Goal: Information Seeking & Learning: Learn about a topic

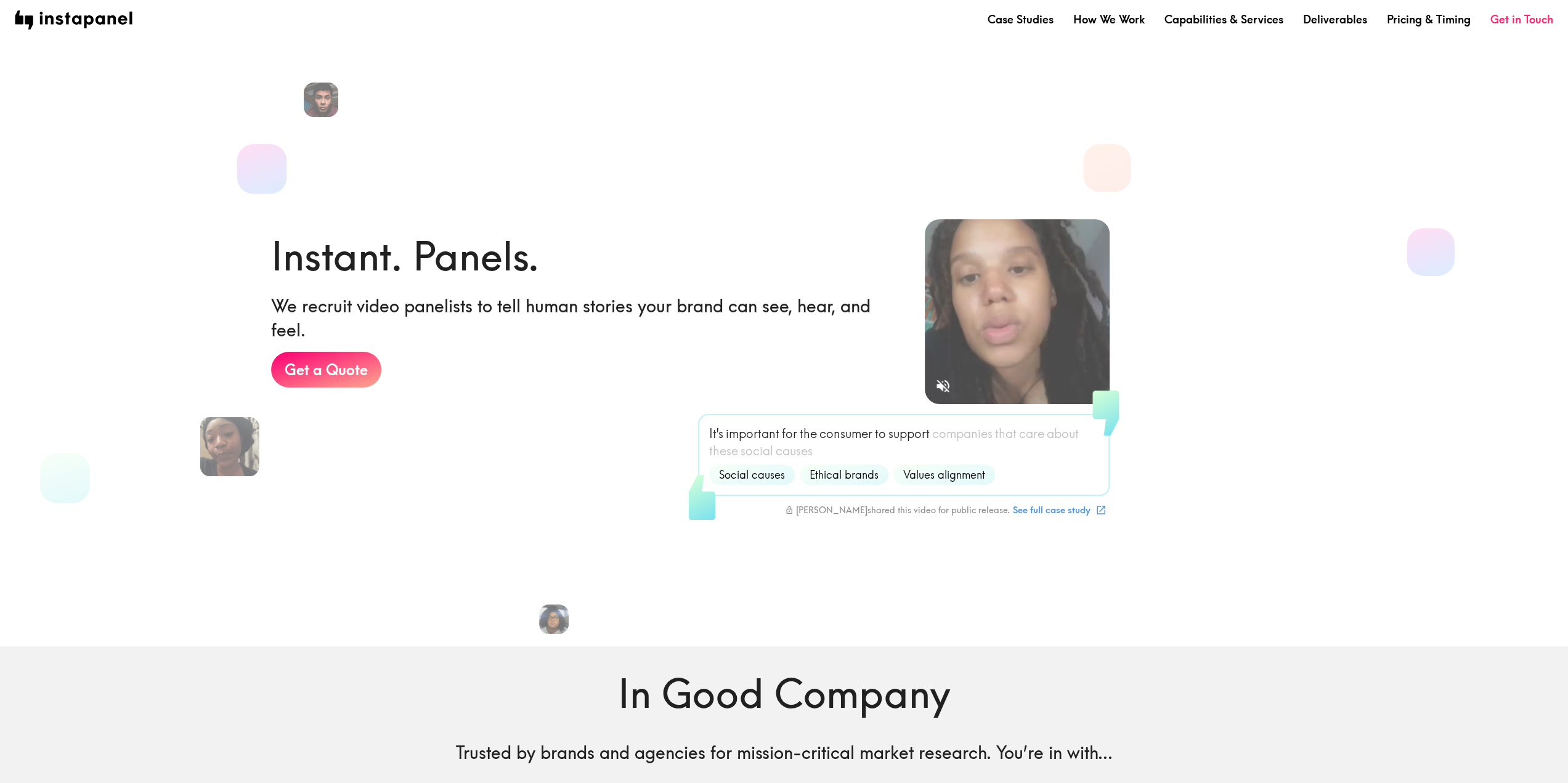
click at [949, 434] on span "companies" at bounding box center [963, 433] width 60 height 17
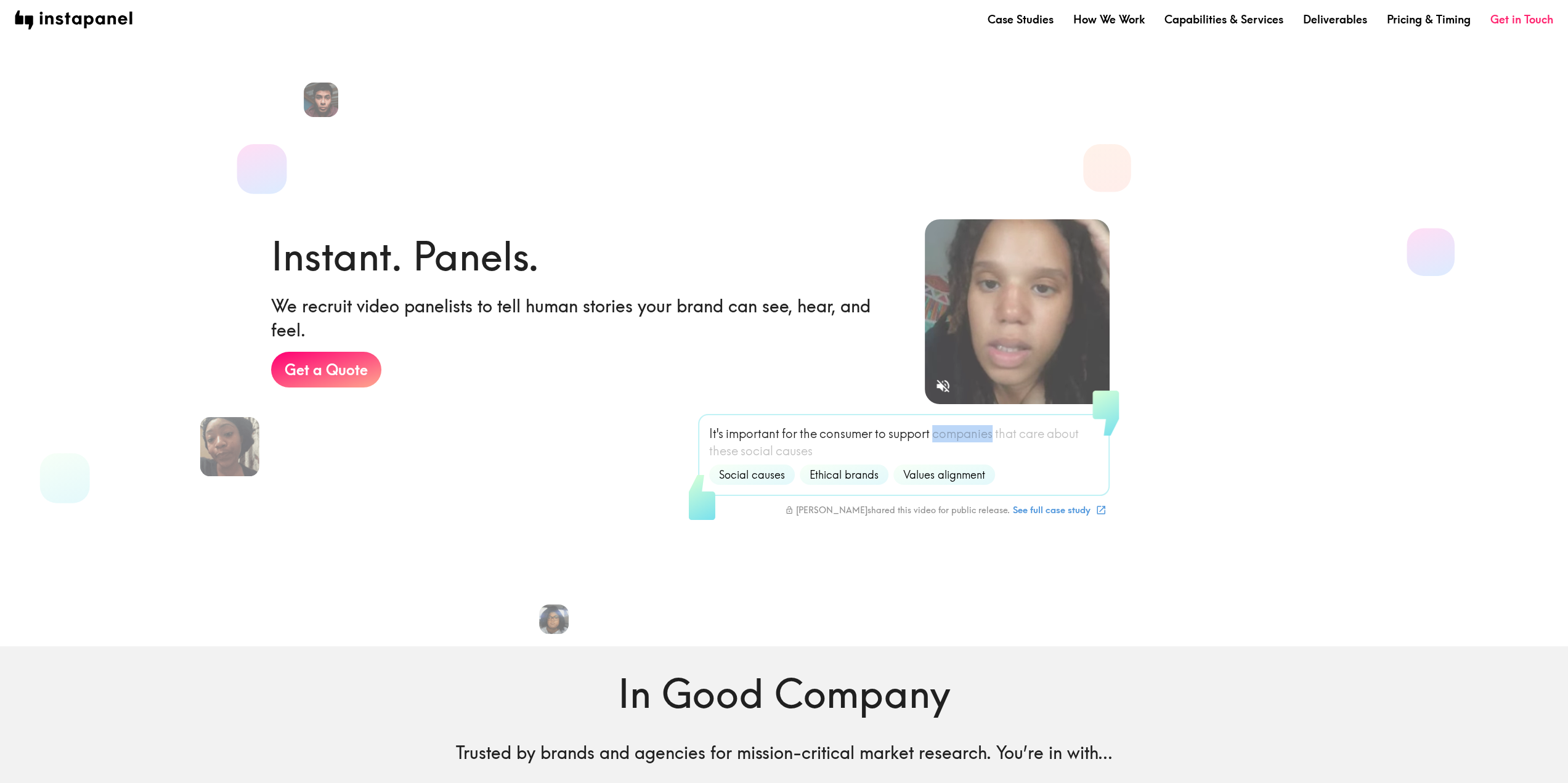
click at [949, 434] on span "companies" at bounding box center [963, 433] width 60 height 17
click at [947, 444] on p "It's important for the consumer to support companies that care about these soci…" at bounding box center [904, 442] width 389 height 35
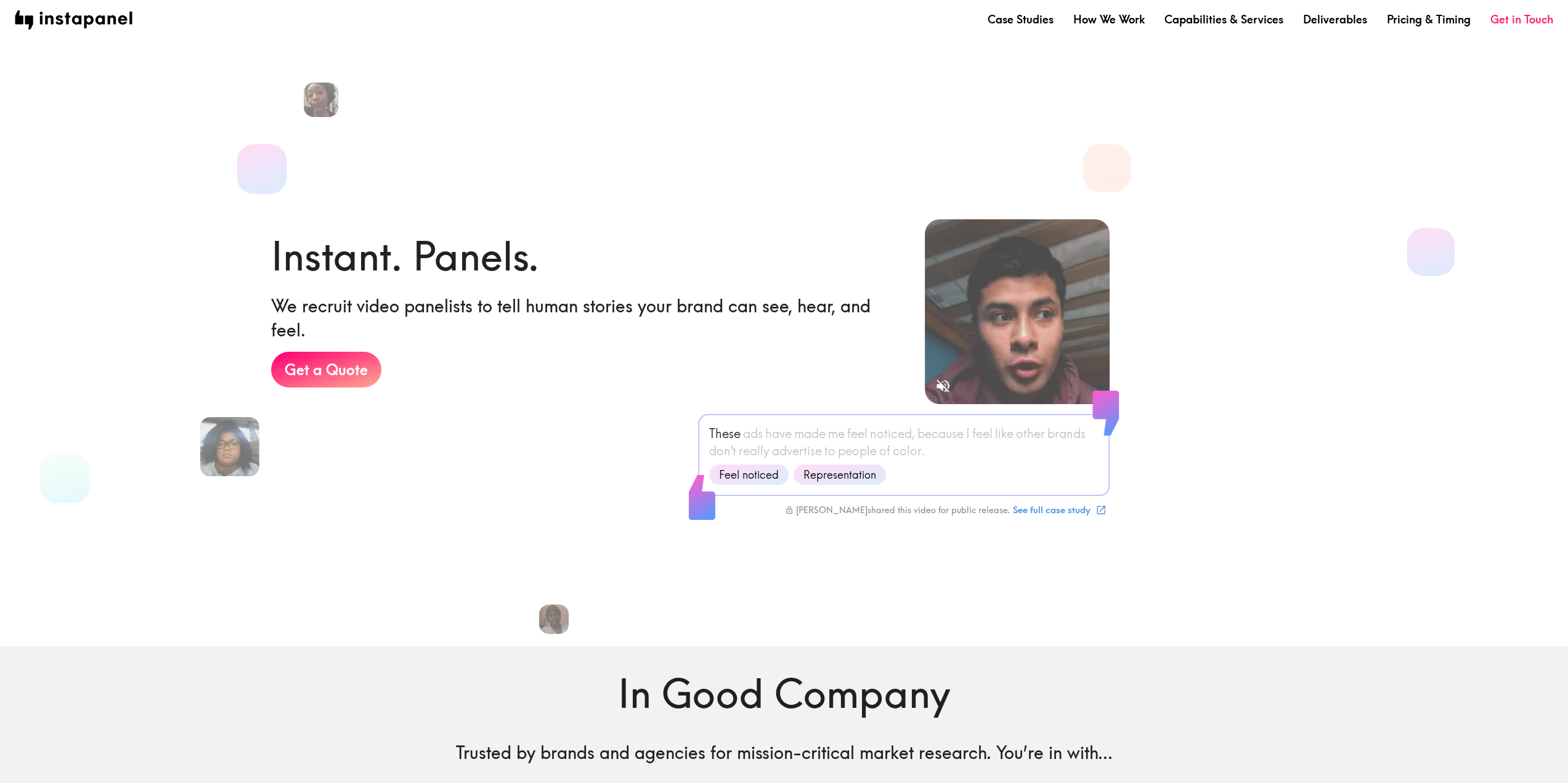
click at [852, 446] on span "people" at bounding box center [857, 451] width 39 height 17
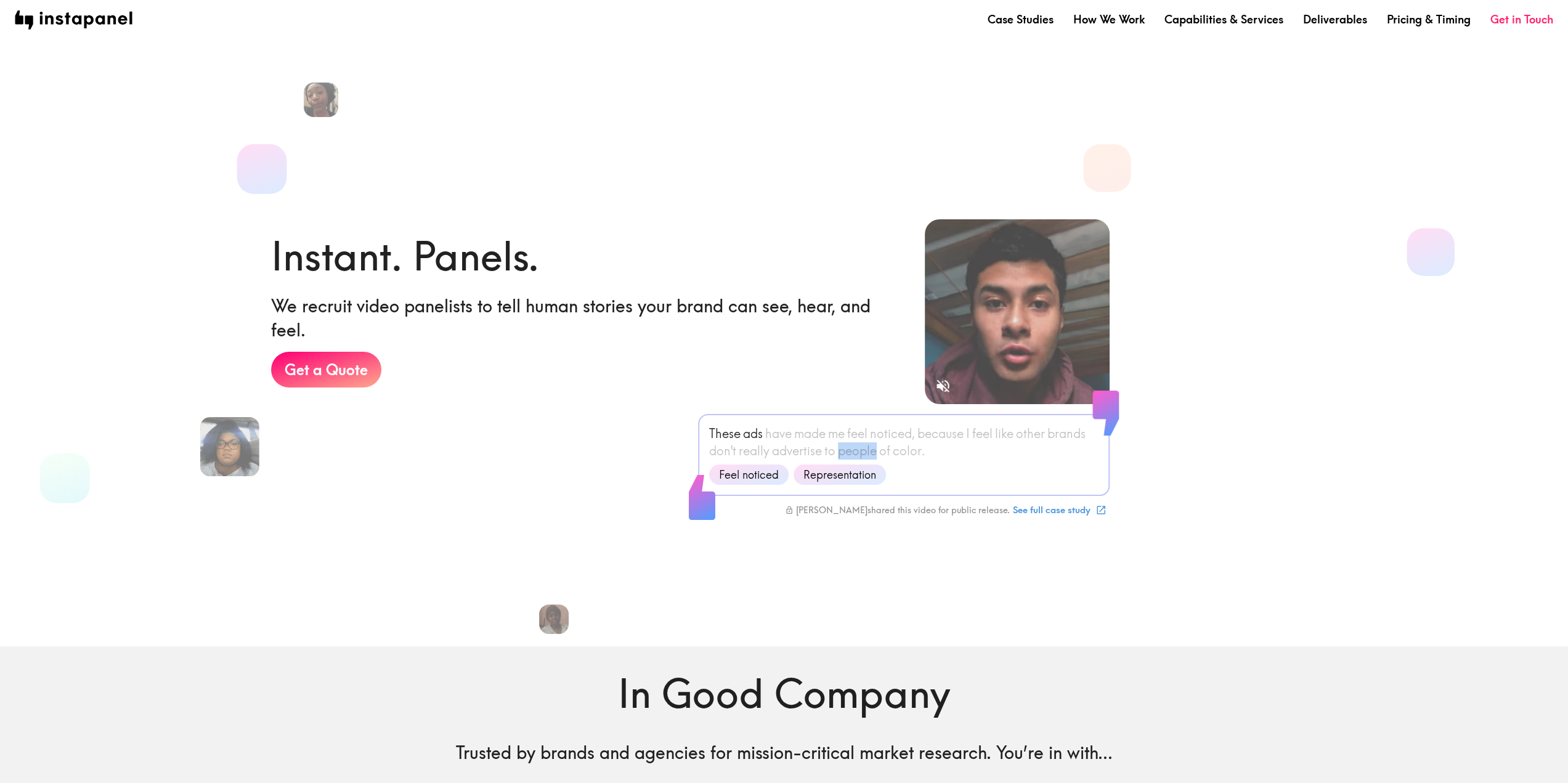
click at [852, 446] on span "people" at bounding box center [857, 451] width 39 height 17
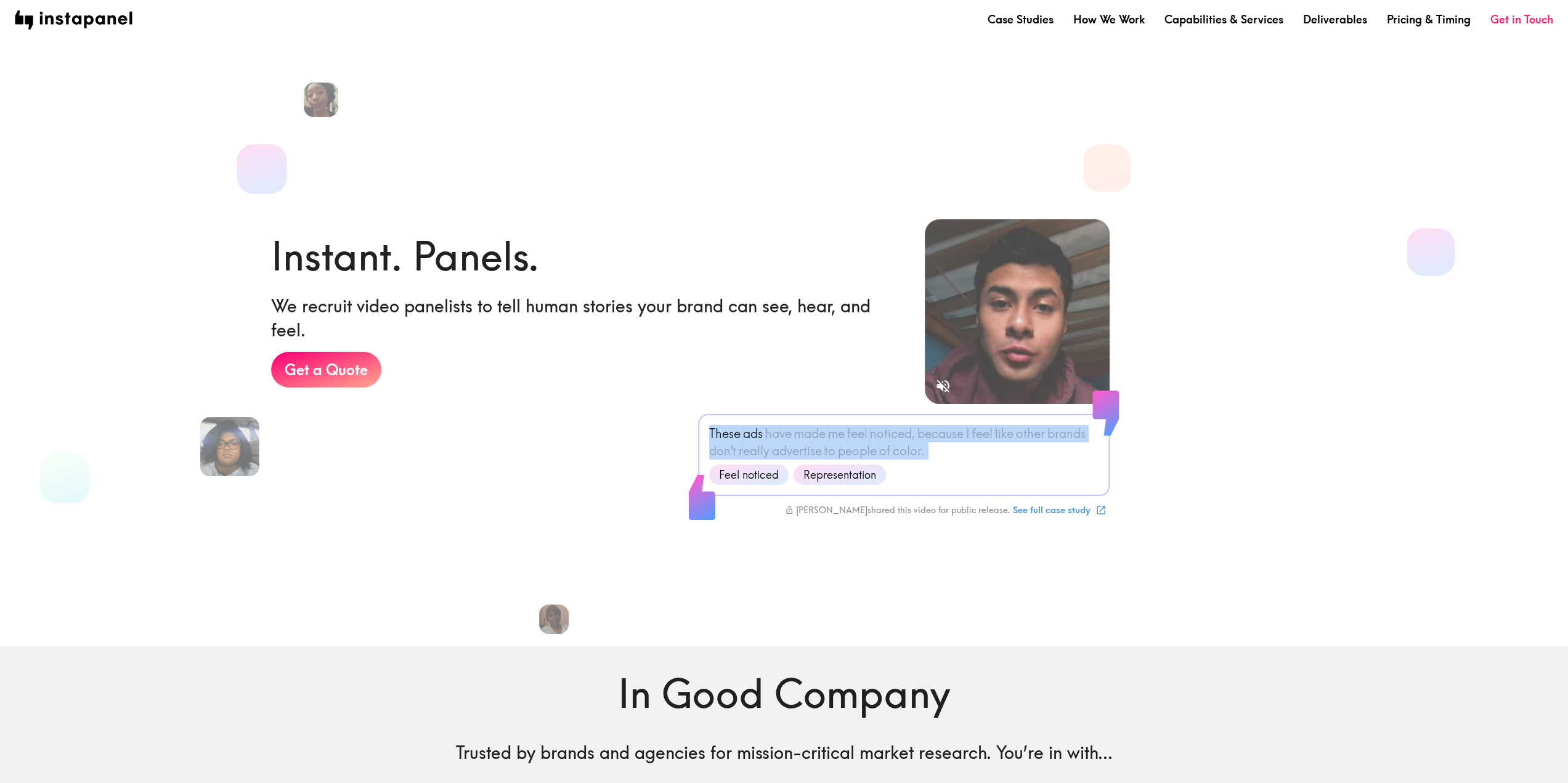
click at [852, 446] on span "people" at bounding box center [857, 451] width 39 height 17
click at [839, 445] on span "people" at bounding box center [857, 451] width 39 height 17
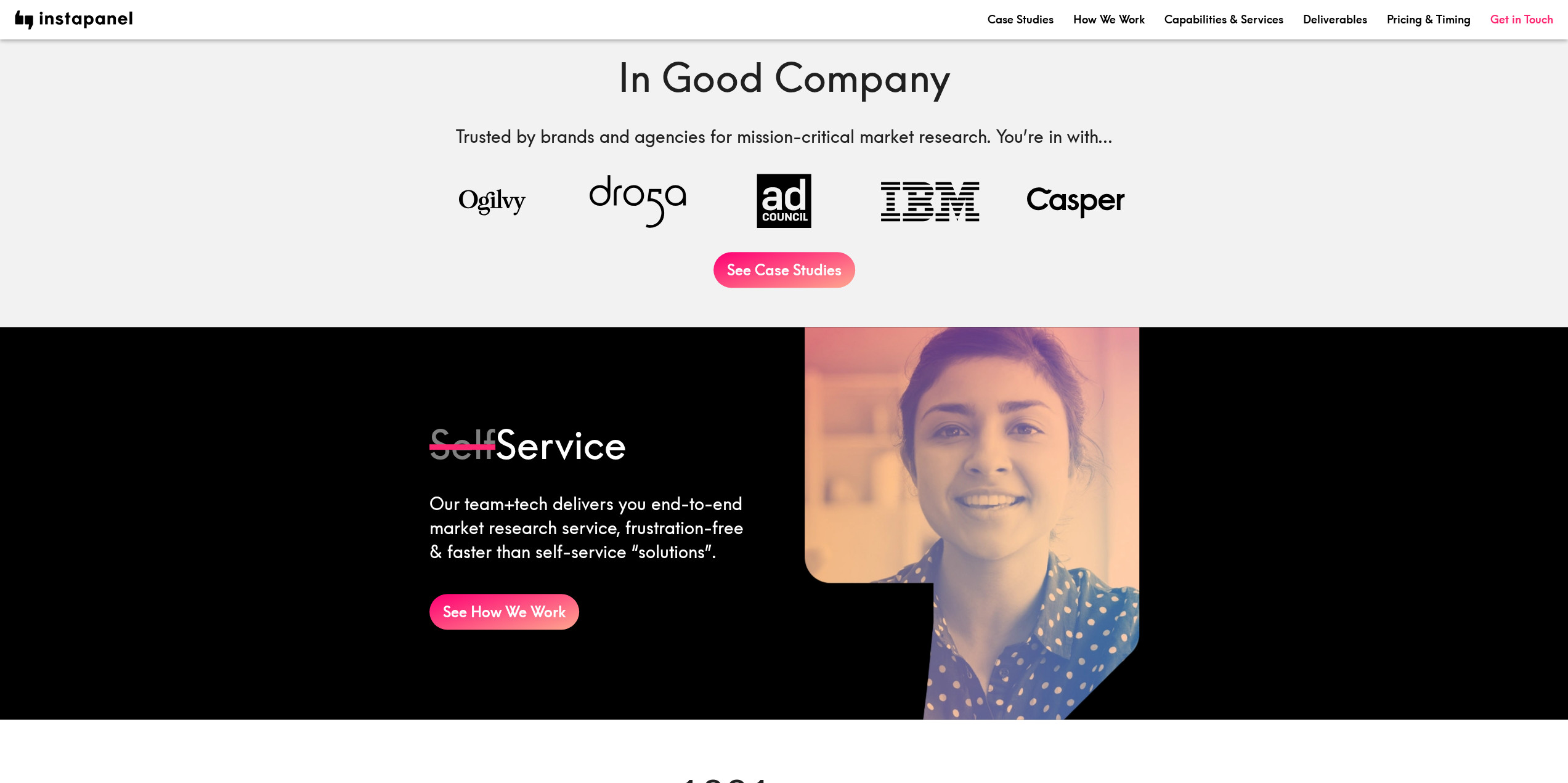
scroll to position [739, 0]
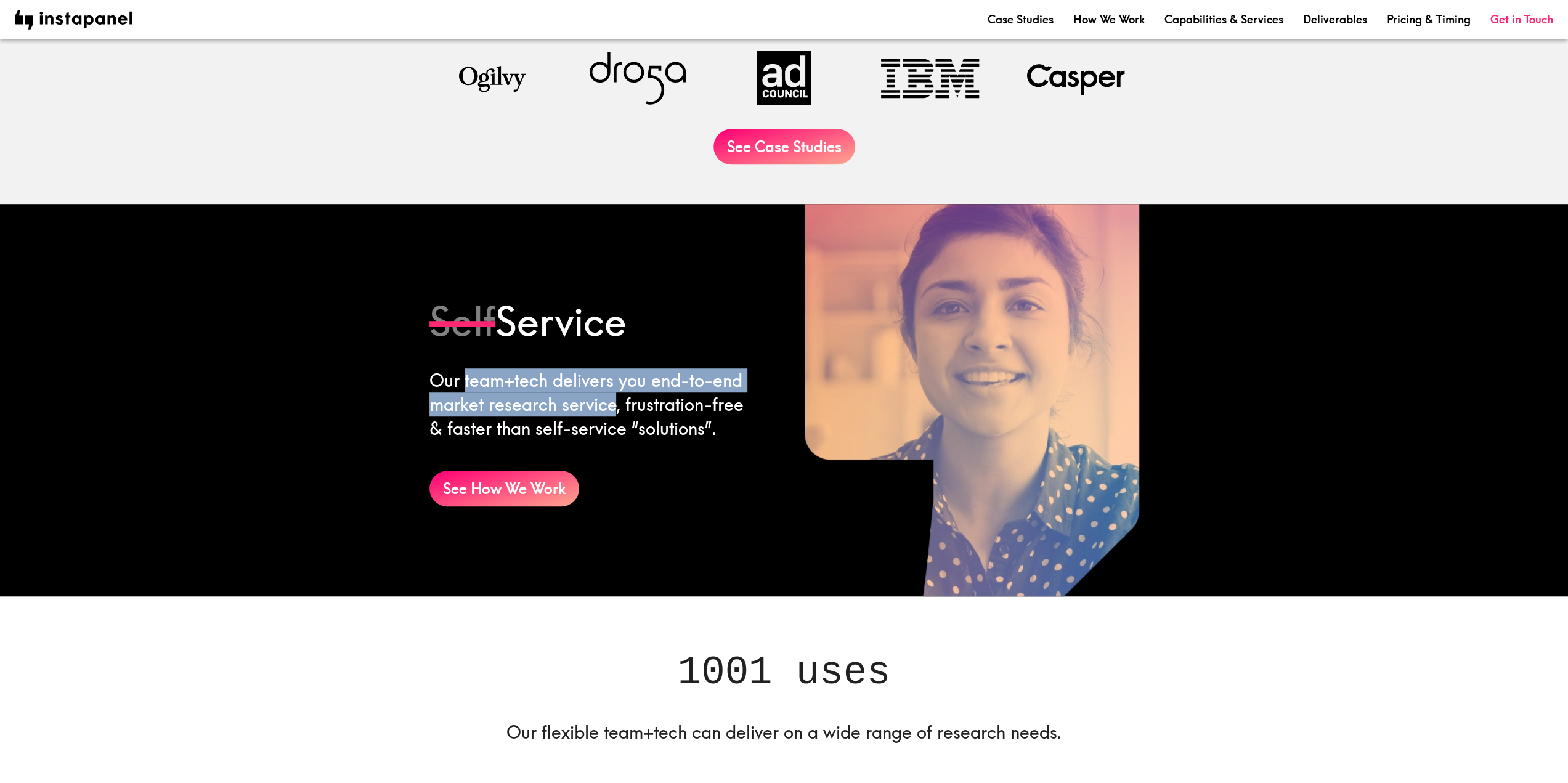
drag, startPoint x: 464, startPoint y: 384, endPoint x: 615, endPoint y: 402, distance: 152.1
click at [615, 402] on div "Our team+tech delivers you end-to-end market research service, frustration-free…" at bounding box center [592, 405] width 326 height 73
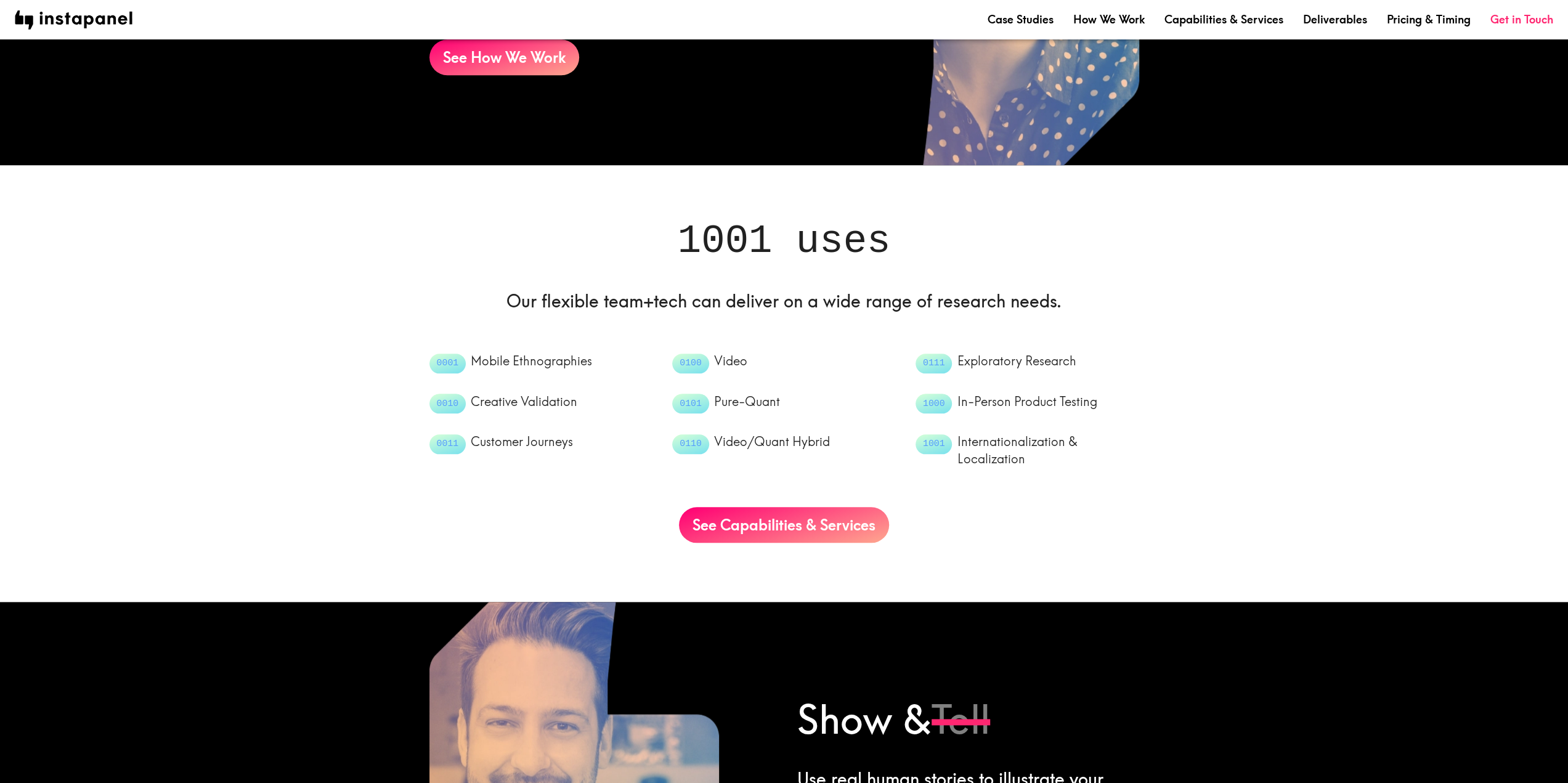
scroll to position [1170, 0]
drag, startPoint x: 694, startPoint y: 242, endPoint x: 727, endPoint y: 239, distance: 33.1
click at [727, 239] on h1 "1001 uses" at bounding box center [784, 242] width 710 height 55
click at [760, 236] on h1 "1001 uses" at bounding box center [784, 242] width 710 height 55
drag, startPoint x: 767, startPoint y: 242, endPoint x: 754, endPoint y: 243, distance: 13.0
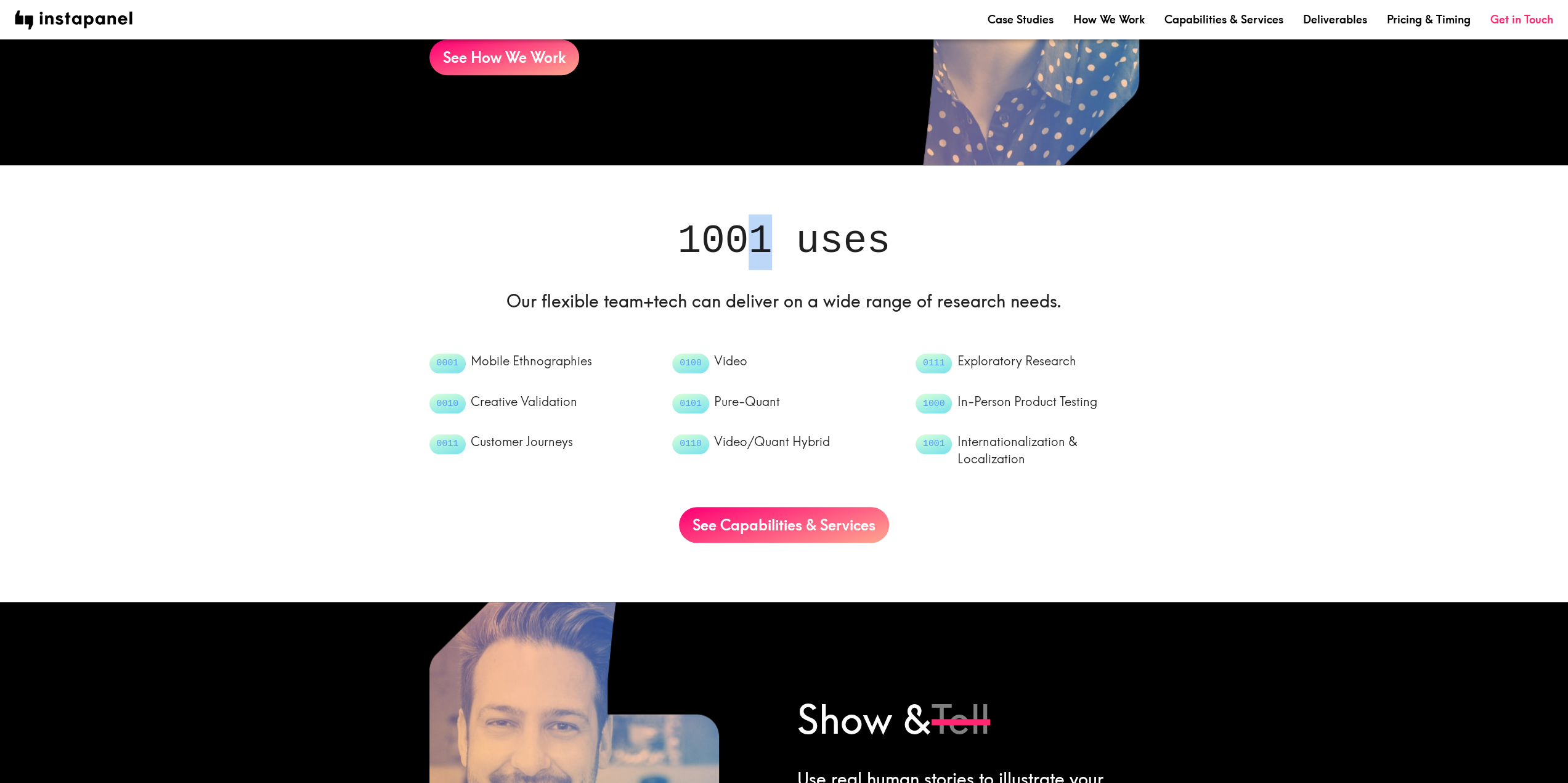
click at [754, 243] on h1 "1001 uses" at bounding box center [784, 242] width 710 height 55
click at [737, 247] on h1 "1001 uses" at bounding box center [784, 242] width 710 height 55
drag, startPoint x: 696, startPoint y: 239, endPoint x: 769, endPoint y: 236, distance: 73.1
click at [769, 236] on h1 "1001 uses" at bounding box center [784, 242] width 710 height 55
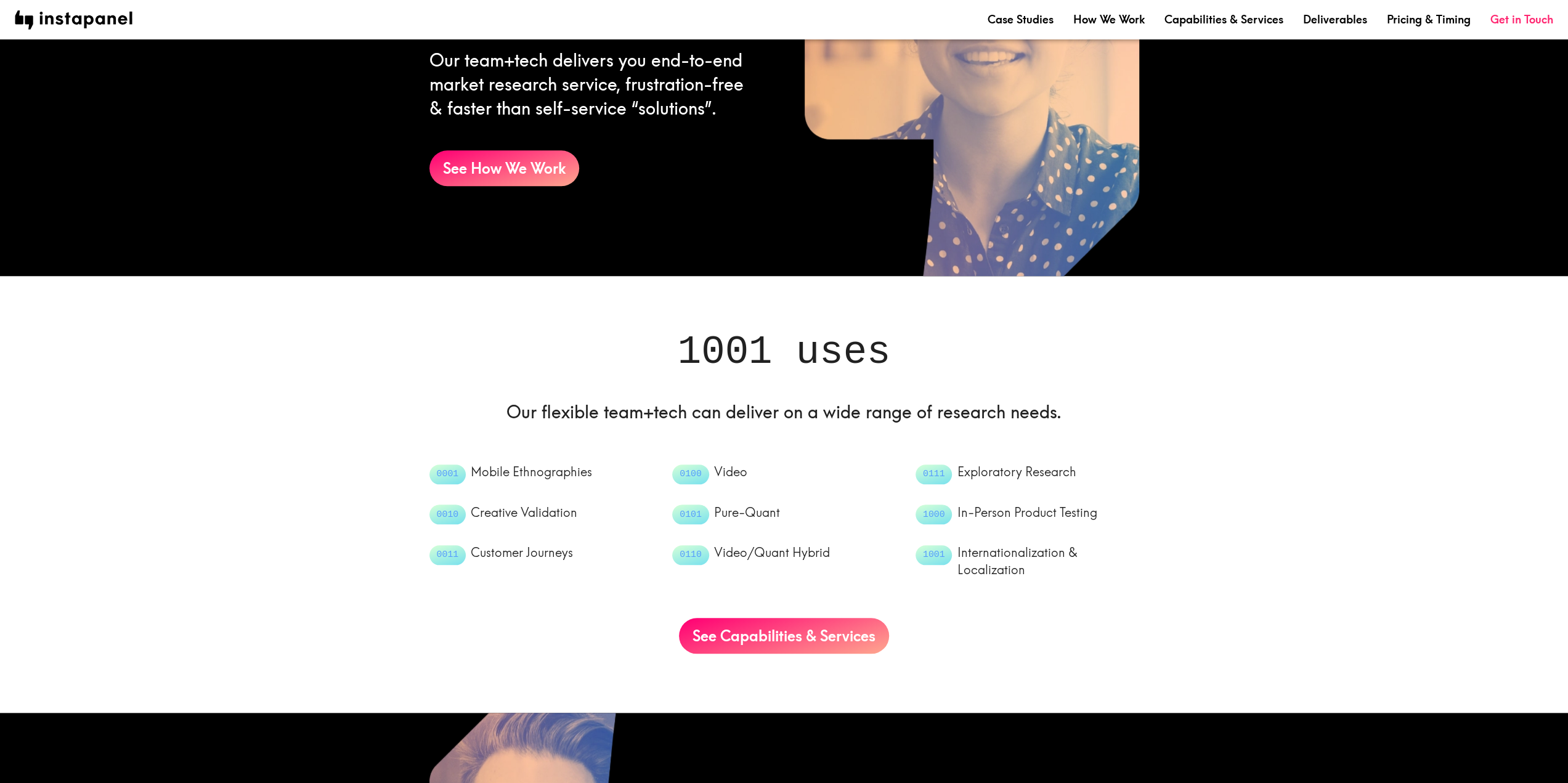
scroll to position [1040, 0]
